Goal: Browse casually

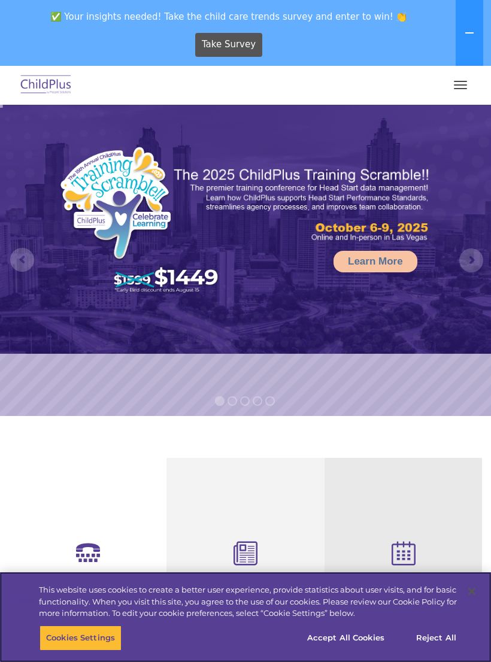
select select "MEDIUM"
click at [356, 637] on button "Accept All Cookies" at bounding box center [346, 637] width 90 height 25
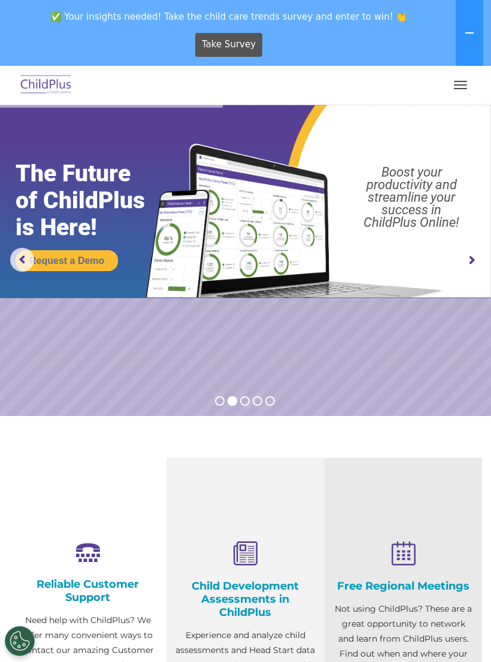
click at [463, 84] on span "button" at bounding box center [460, 84] width 13 height 1
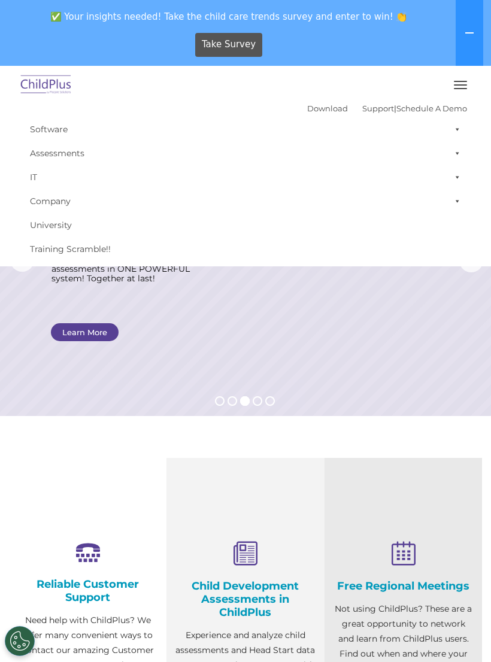
click at [469, 82] on button "button" at bounding box center [460, 84] width 25 height 19
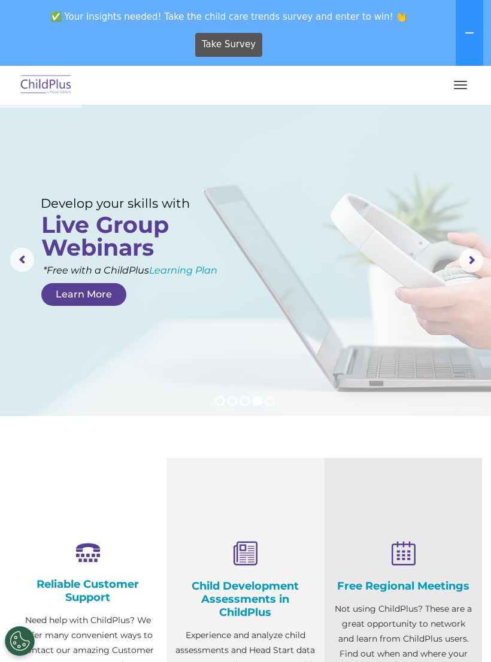
click at [473, 255] on rs-arrow at bounding box center [471, 261] width 24 height 24
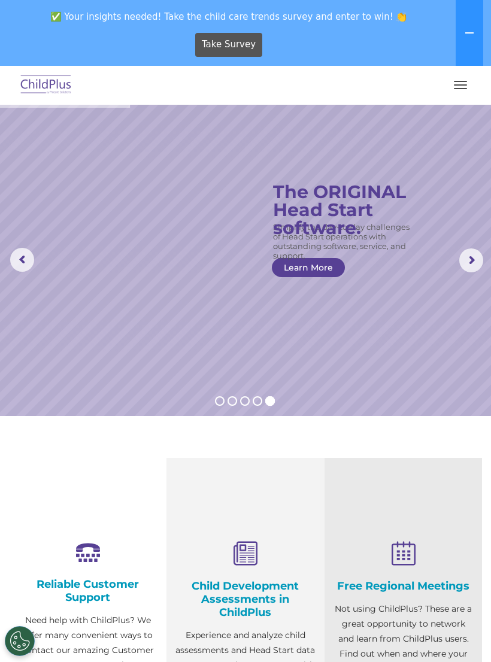
click at [469, 28] on icon at bounding box center [470, 33] width 10 height 10
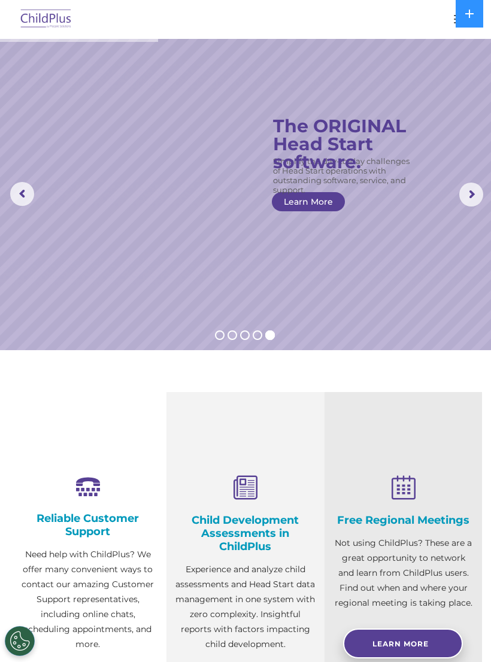
click at [470, 14] on icon at bounding box center [469, 14] width 8 height 8
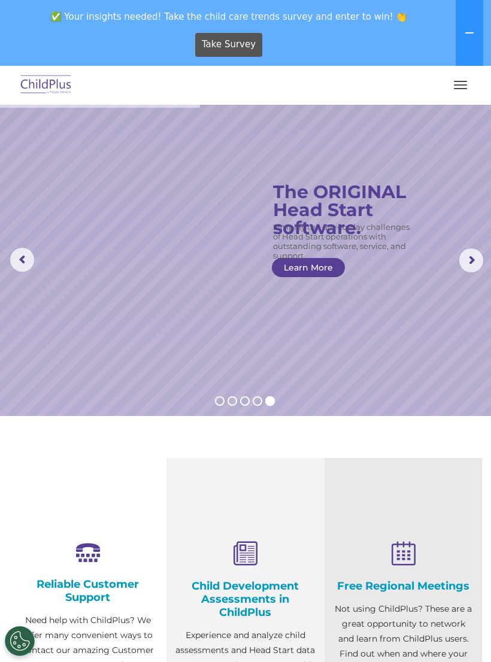
click at [460, 85] on span "button" at bounding box center [460, 84] width 13 height 1
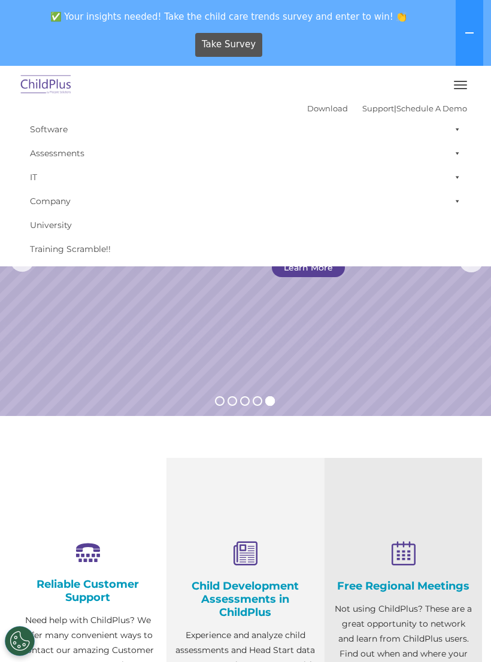
click at [310, 301] on rs-slide "Simplify the day-to-day challenges of Head Start operations with outstanding so…" at bounding box center [245, 260] width 491 height 311
click at [463, 77] on button "button" at bounding box center [460, 84] width 25 height 19
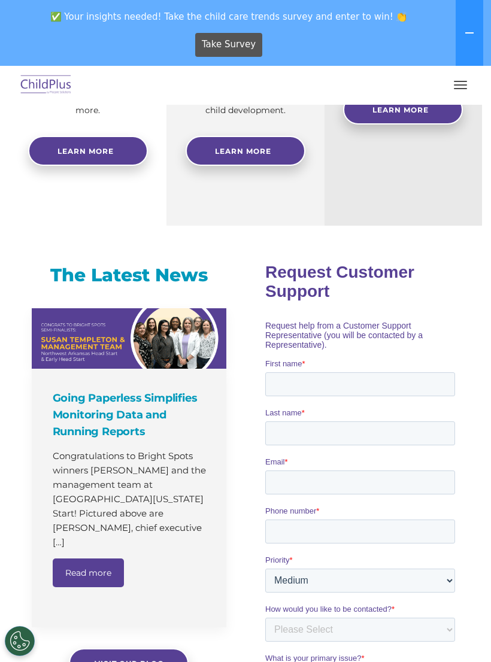
scroll to position [599, 0]
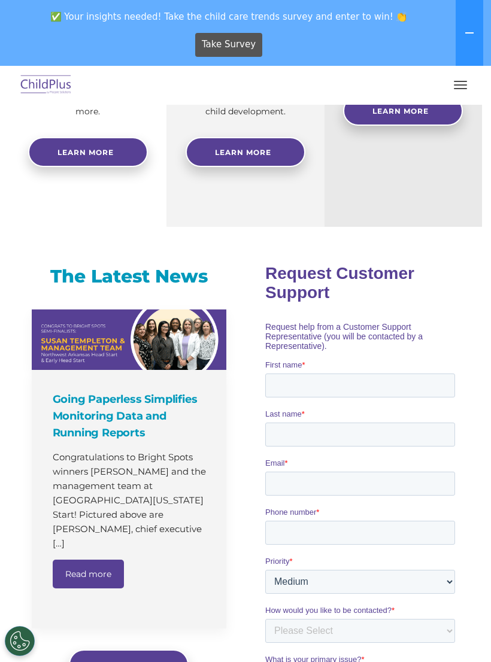
click at [41, 76] on img at bounding box center [46, 85] width 56 height 28
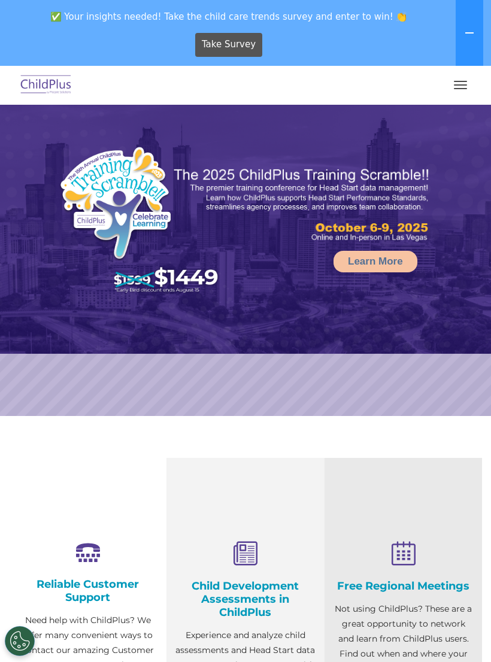
select select "MEDIUM"
